Goal: Transaction & Acquisition: Purchase product/service

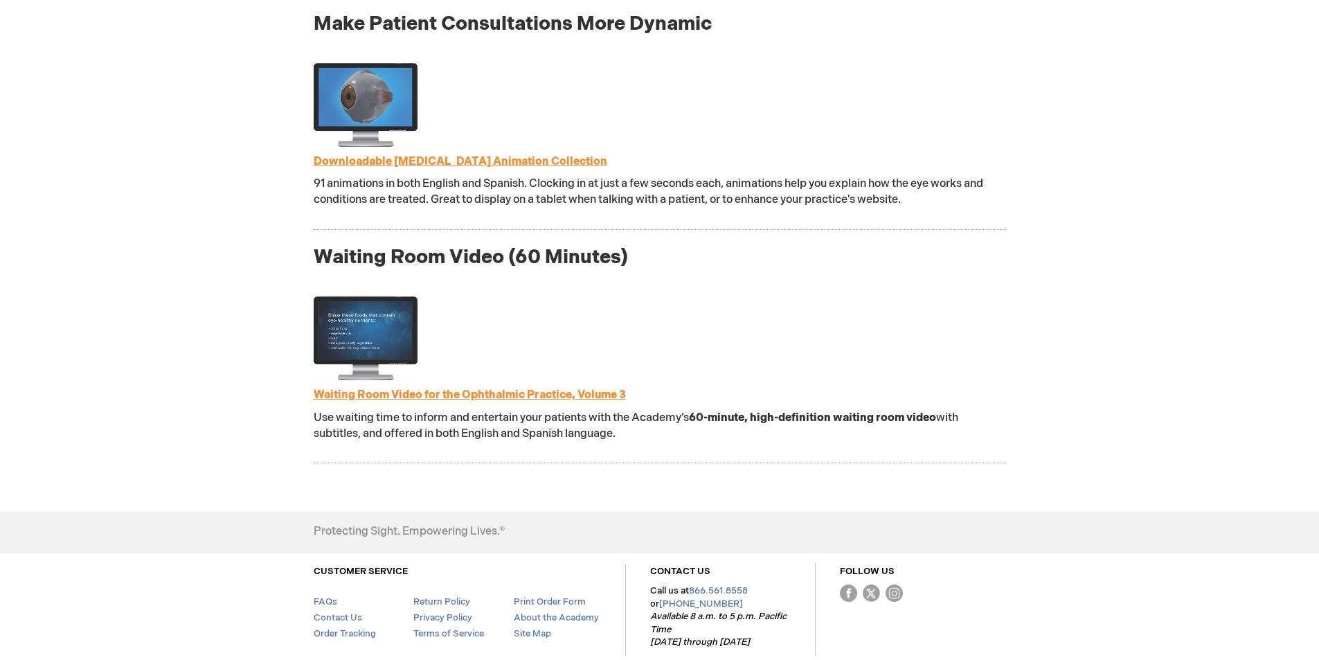
scroll to position [1523, 0]
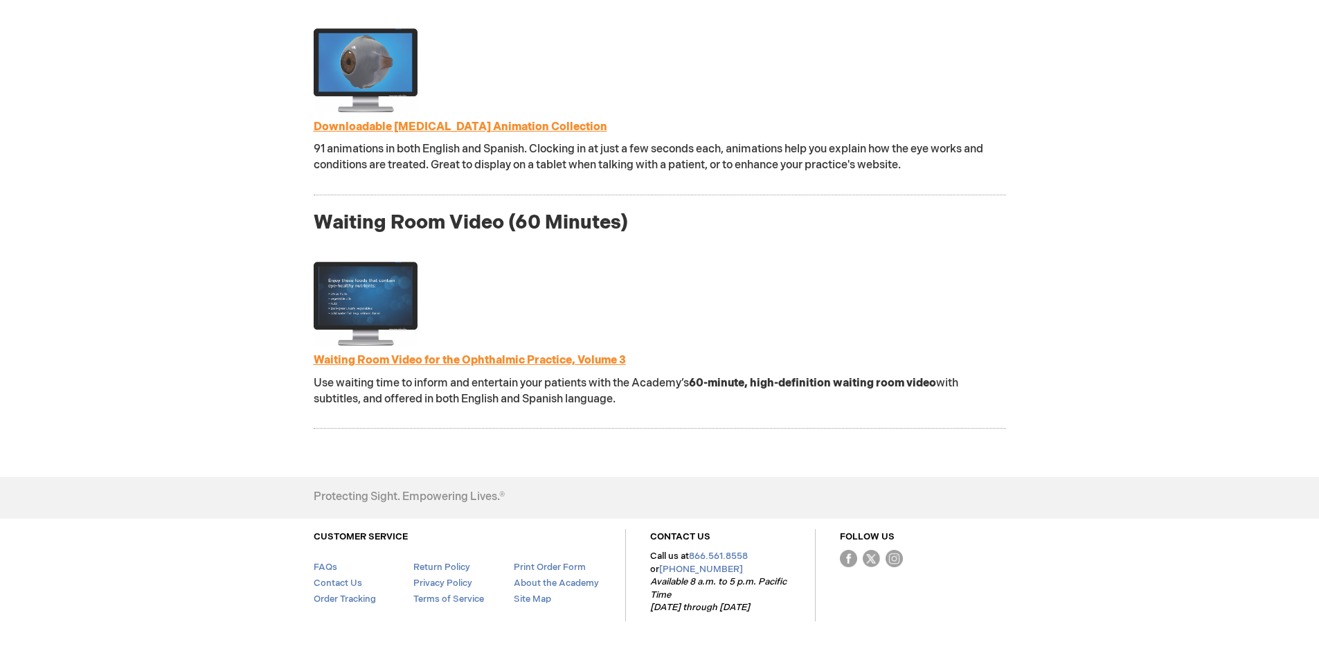
click at [470, 356] on link "Waiting Room Video for the Ophthalmic Practice, Volume 3" at bounding box center [470, 360] width 312 height 13
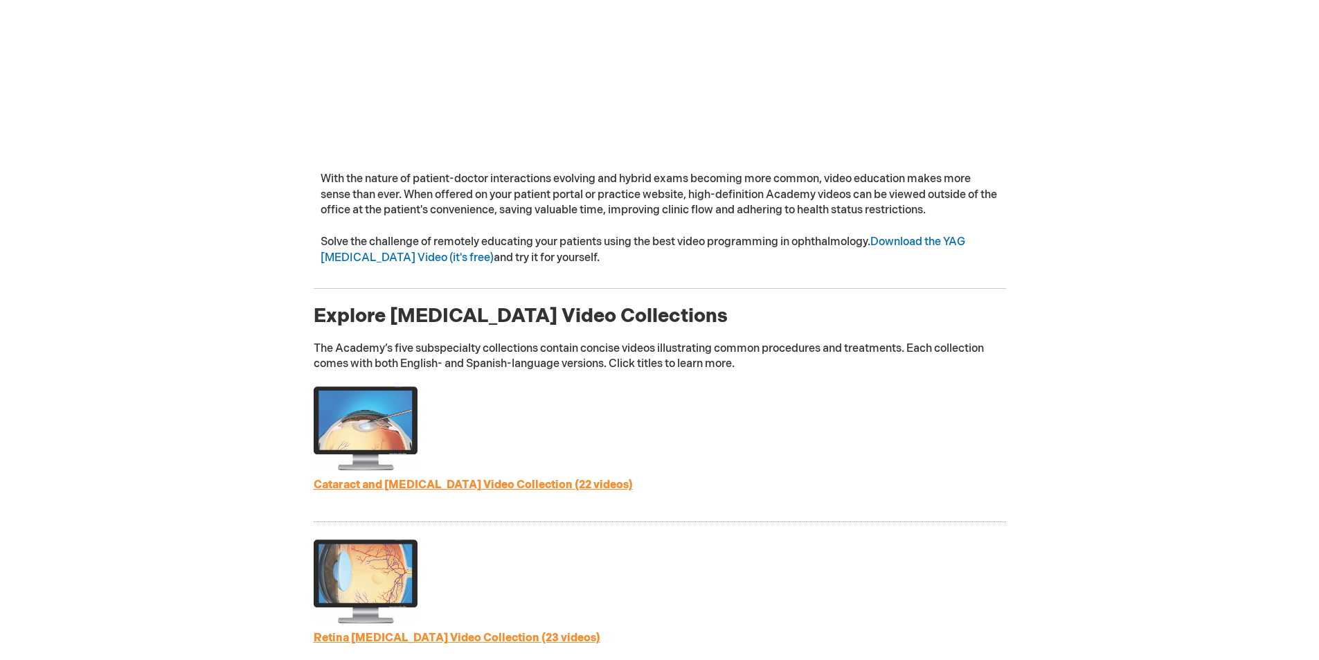
scroll to position [346, 0]
